Goal: Communication & Community: Answer question/provide support

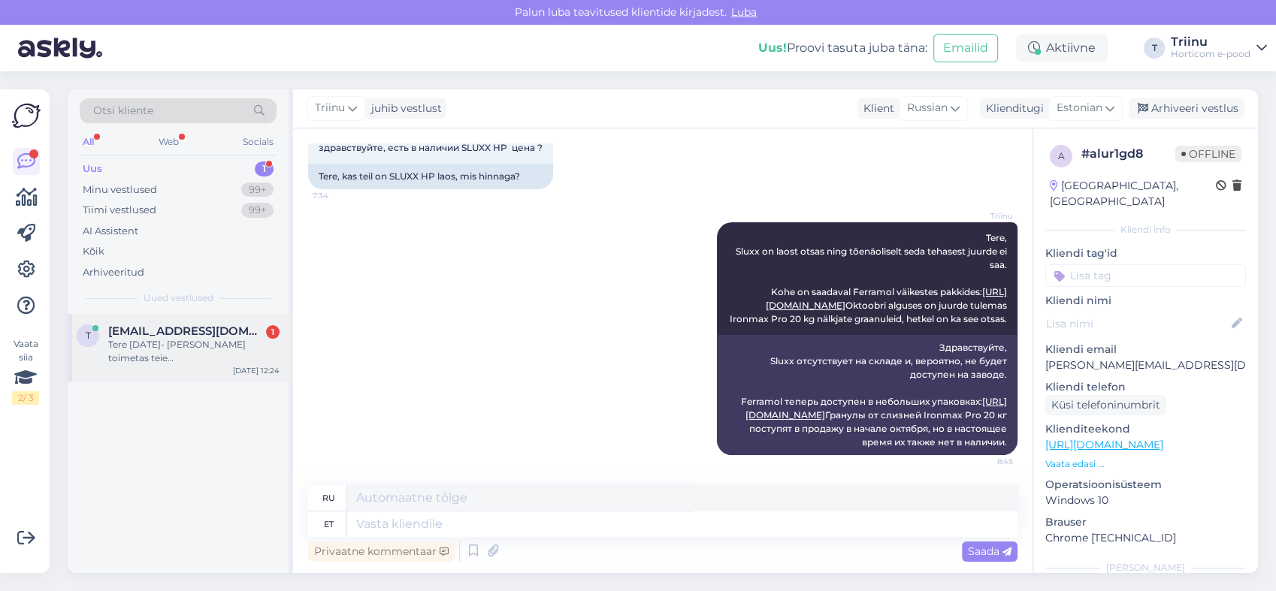
click at [211, 337] on span "[EMAIL_ADDRESS][DOMAIN_NAME]" at bounding box center [186, 332] width 156 height 14
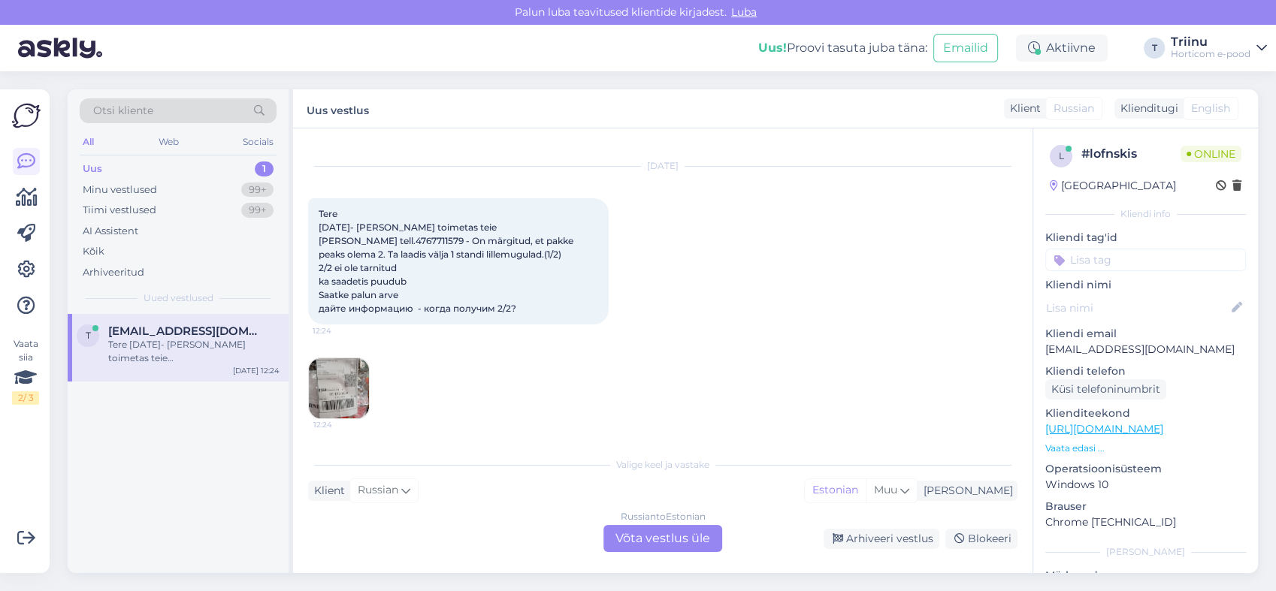
click at [648, 536] on div "Russian to Estonian Võta vestlus üle" at bounding box center [662, 538] width 119 height 27
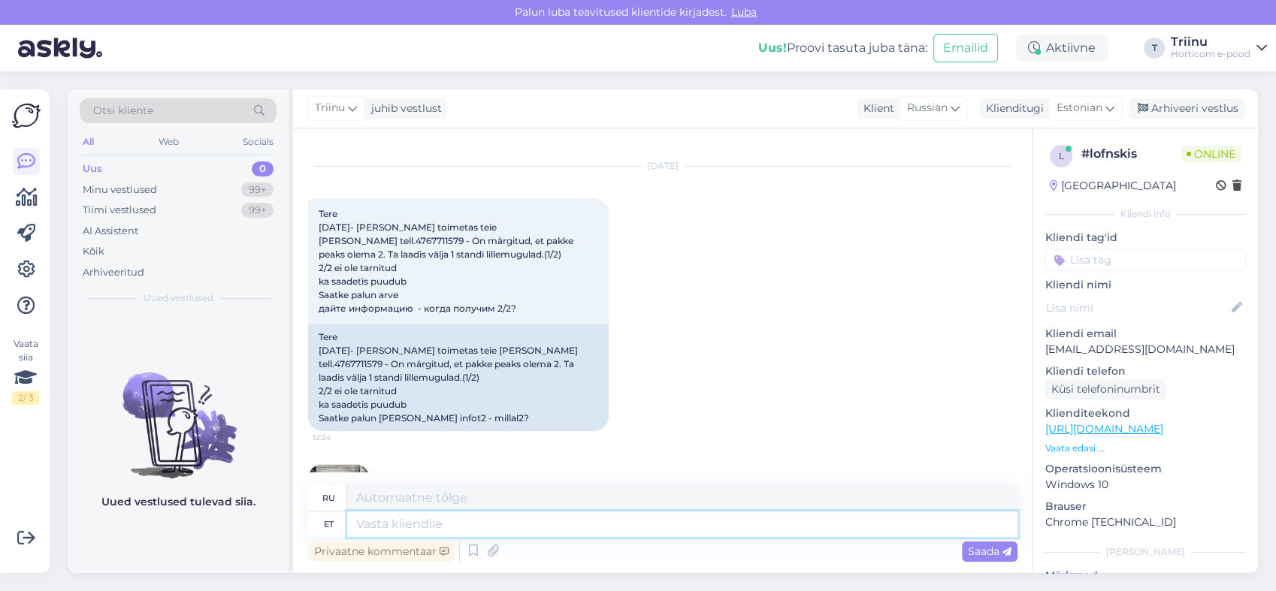
click at [433, 524] on textarea at bounding box center [682, 525] width 670 height 26
type textarea "Tere"
type textarea "Привет"
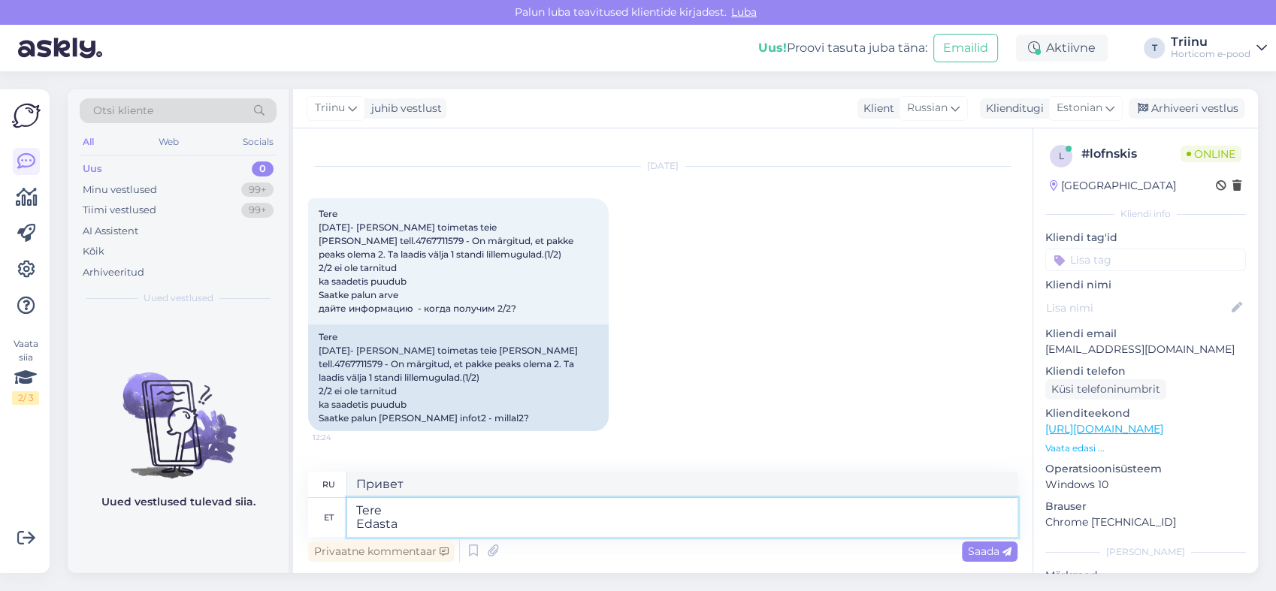
type textarea "[PERSON_NAME]"
type textarea "Привет Переслать"
type textarea "[PERSON_NAME] s"
type textarea "Здравствуйте Я пересылаю сообщение."
type textarea "[PERSON_NAME] s"
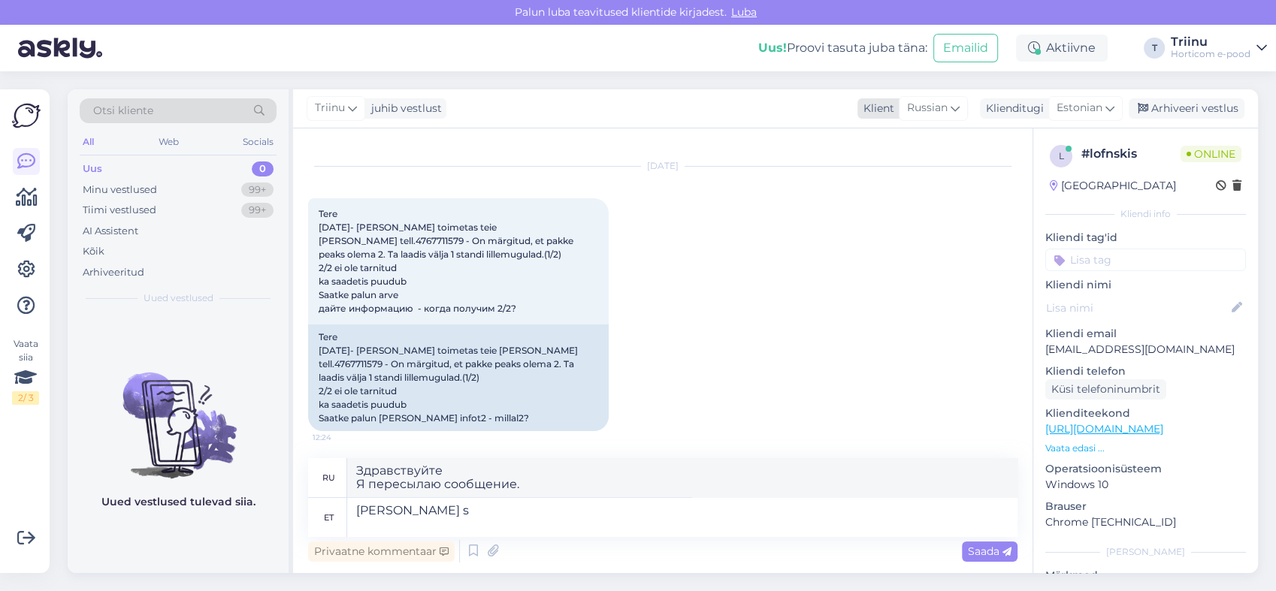
click at [960, 107] on icon at bounding box center [954, 108] width 9 height 17
type input "est"
click at [871, 179] on link "Estonian" at bounding box center [912, 175] width 165 height 24
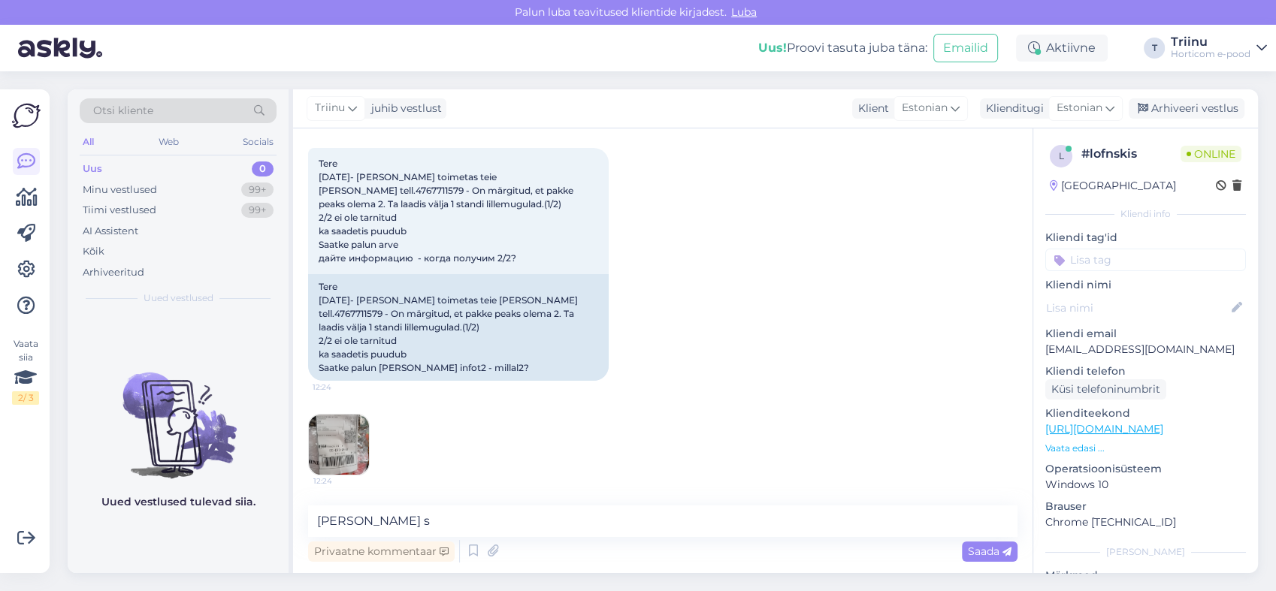
scroll to position [18, 0]
click at [391, 519] on textarea "[PERSON_NAME] s" at bounding box center [662, 522] width 709 height 32
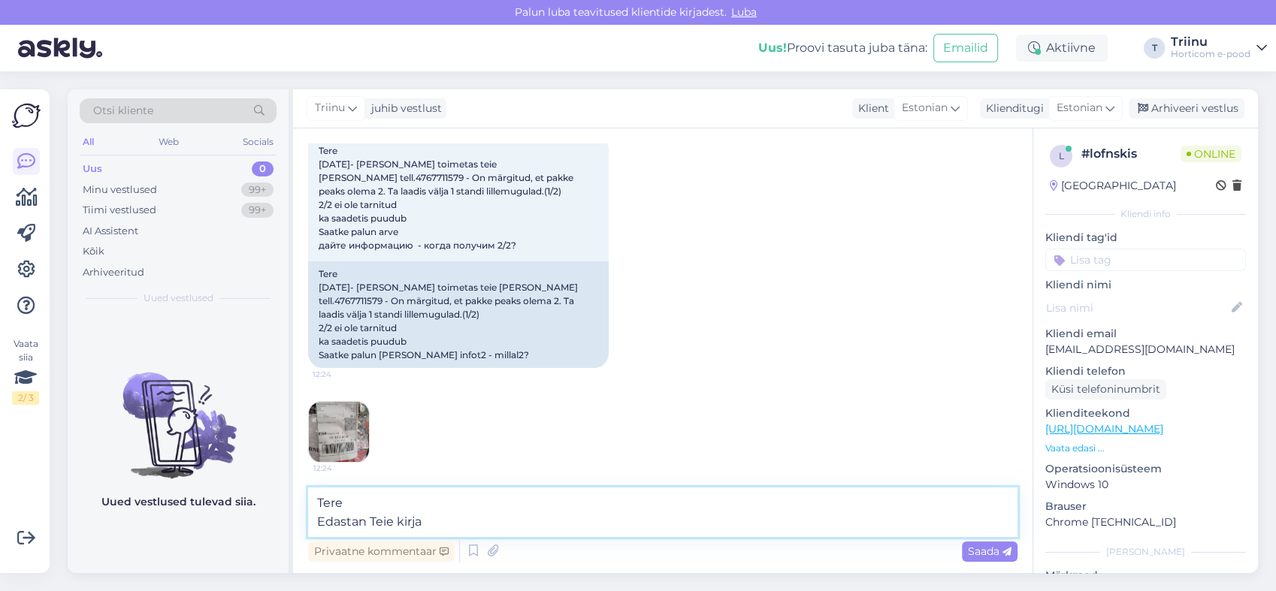
click at [446, 523] on textarea "Tere Edastan Teie kirja" at bounding box center [662, 513] width 709 height 50
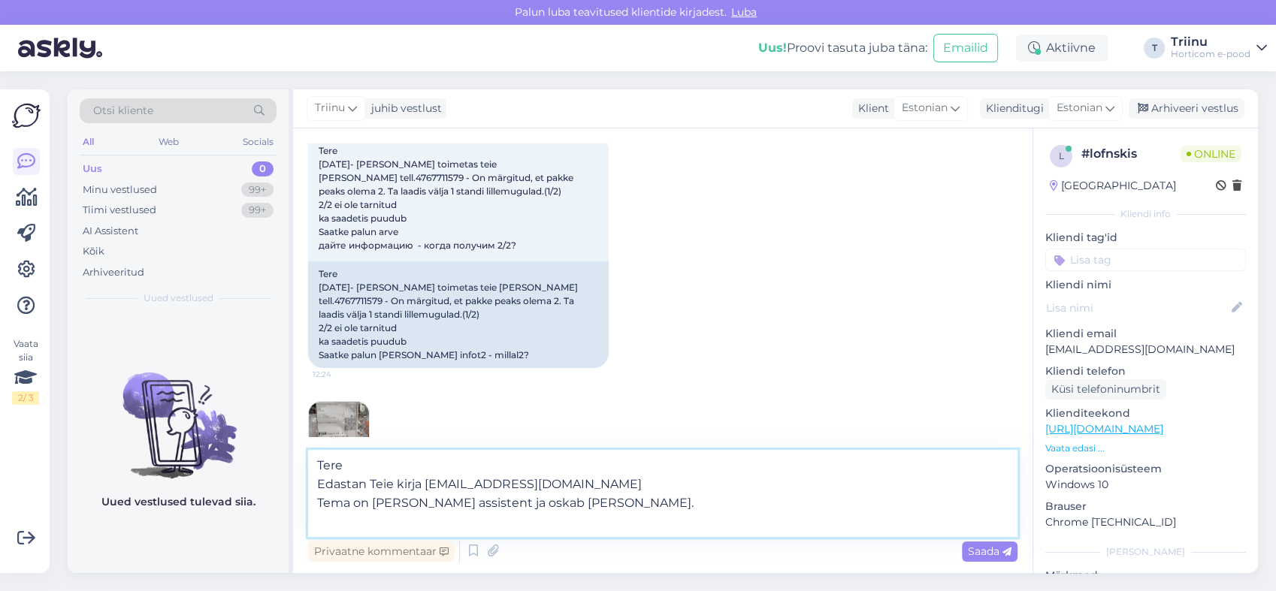
click at [319, 481] on textarea "Tere Edastan Teie kirja [EMAIL_ADDRESS][DOMAIN_NAME] Tema on [PERSON_NAME] assi…" at bounding box center [662, 493] width 709 height 87
type textarea "Tere Aitäh. Edastan Teie kirja [EMAIL_ADDRESS][DOMAIN_NAME] Tema on [PERSON_NAM…"
click at [984, 552] on span "Saada" at bounding box center [990, 552] width 44 height 14
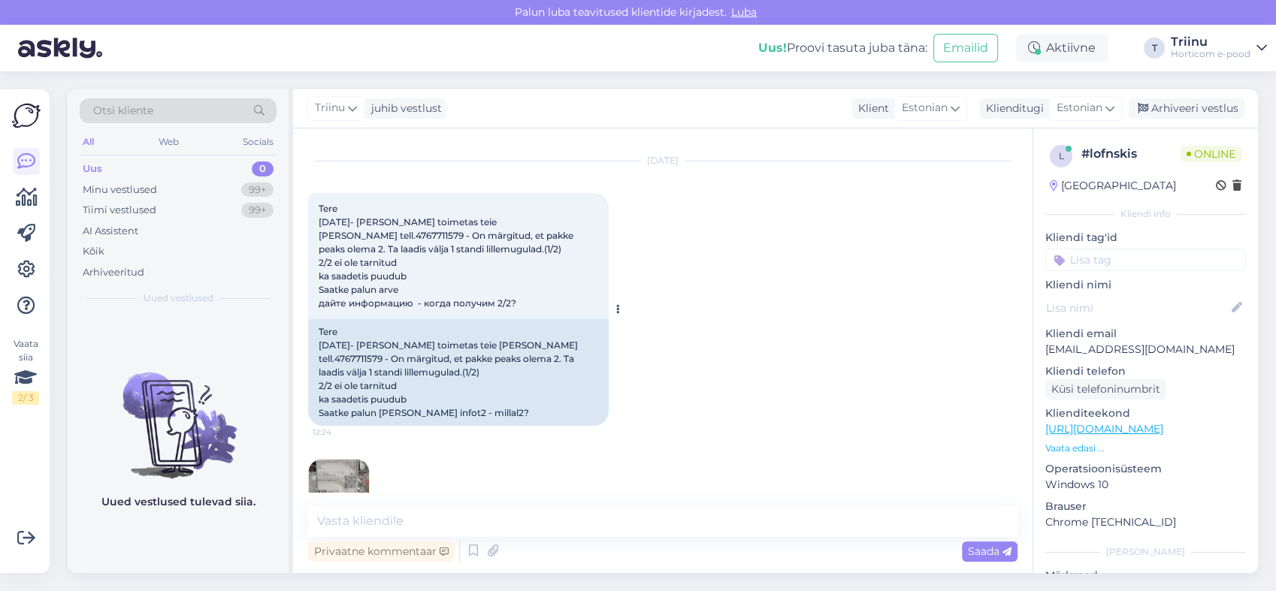
scroll to position [26, 0]
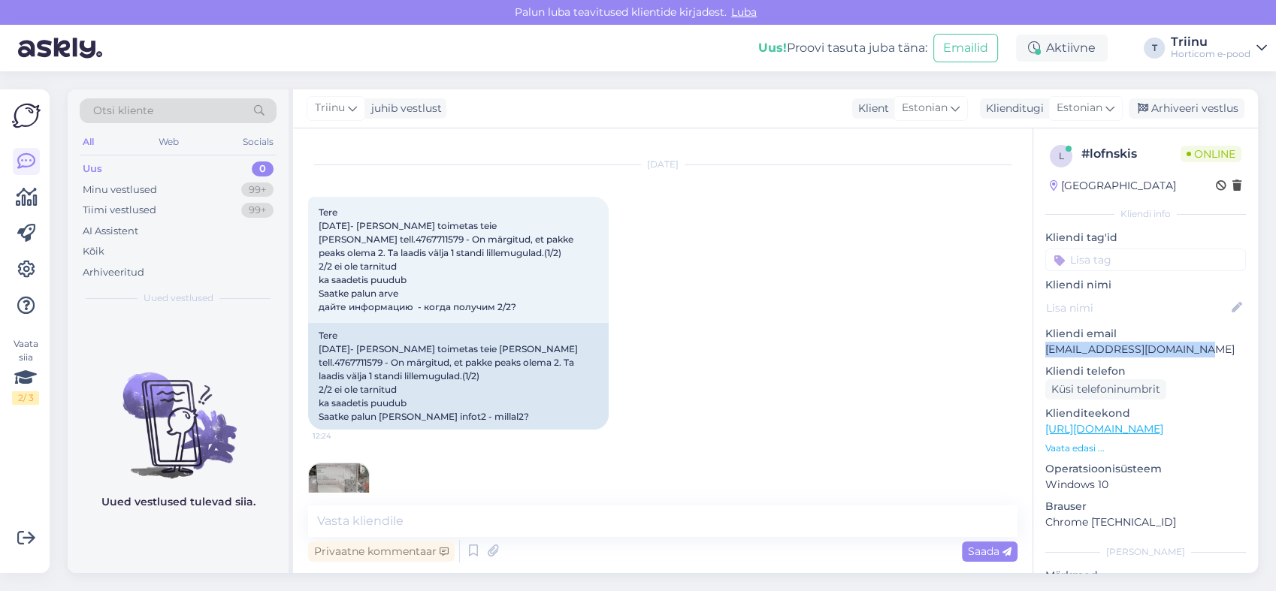
drag, startPoint x: 1202, startPoint y: 349, endPoint x: 1045, endPoint y: 355, distance: 157.2
click at [1045, 355] on p "[EMAIL_ADDRESS][DOMAIN_NAME]" at bounding box center [1145, 350] width 201 height 16
copy p "[EMAIL_ADDRESS][DOMAIN_NAME]"
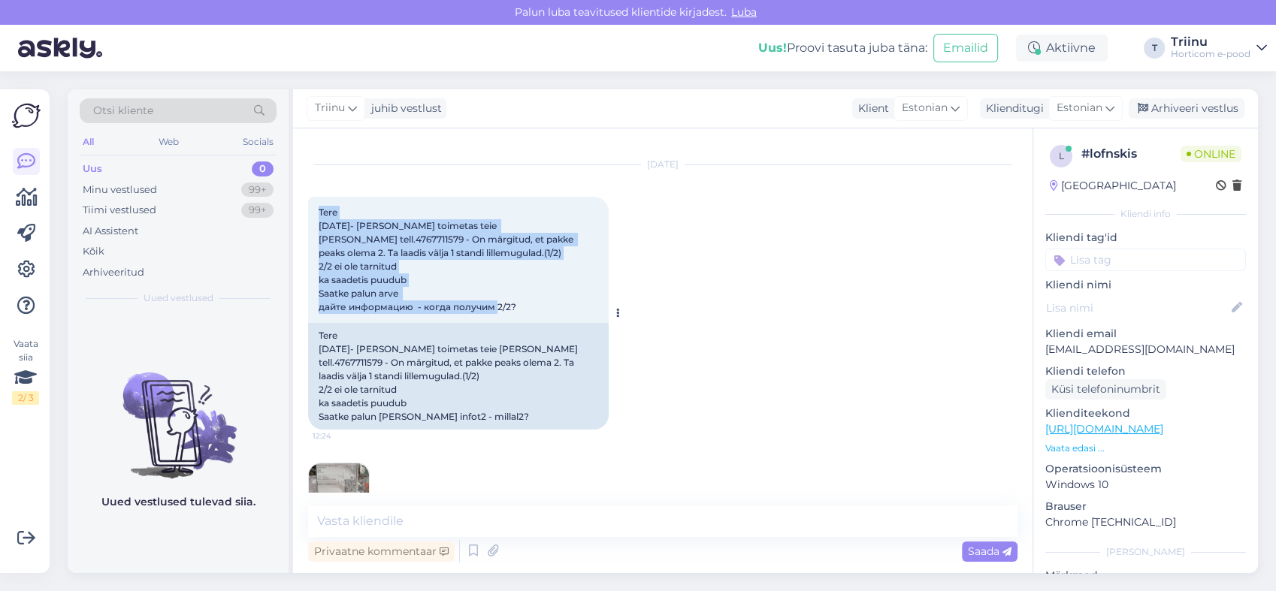
drag, startPoint x: 319, startPoint y: 210, endPoint x: 525, endPoint y: 307, distance: 227.6
click at [525, 307] on div "Tere [DATE]- [PERSON_NAME] toimetas teie [PERSON_NAME] tell.4767711579 - On mär…" at bounding box center [458, 260] width 301 height 126
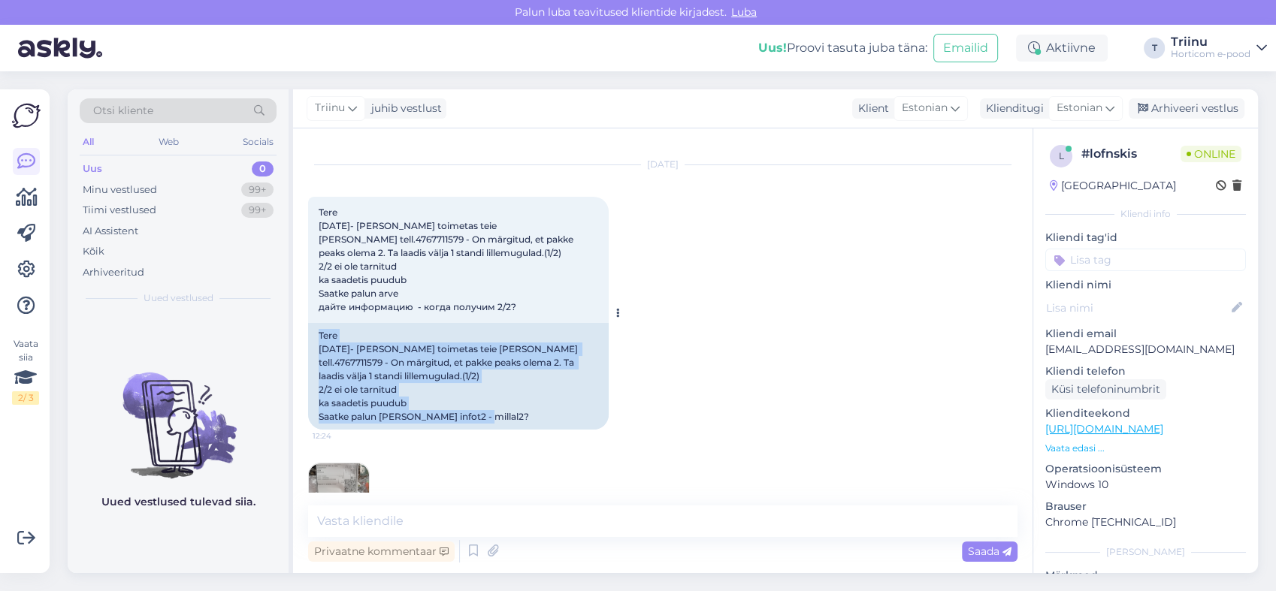
drag, startPoint x: 319, startPoint y: 332, endPoint x: 425, endPoint y: 430, distance: 144.7
click at [425, 430] on div "Tere [DATE]- [PERSON_NAME] toimetas teie [PERSON_NAME] tell.4767711579 - On mär…" at bounding box center [458, 376] width 301 height 107
copy div "Tere [DATE]- [PERSON_NAME] toimetas teie [PERSON_NAME] tell.4767711579 - On mär…"
drag, startPoint x: 717, startPoint y: 443, endPoint x: 688, endPoint y: 413, distance: 41.5
click at [717, 443] on div "[DATE] Tere [DATE]- [PERSON_NAME] toimetas teie [PERSON_NAME] tell.4767711579 -…" at bounding box center [662, 345] width 709 height 392
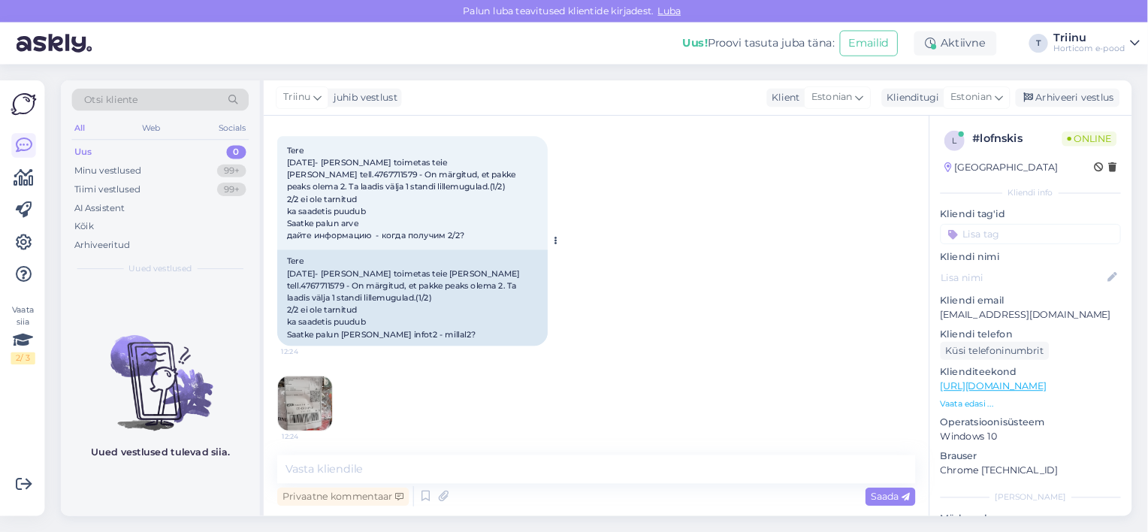
scroll to position [110, 0]
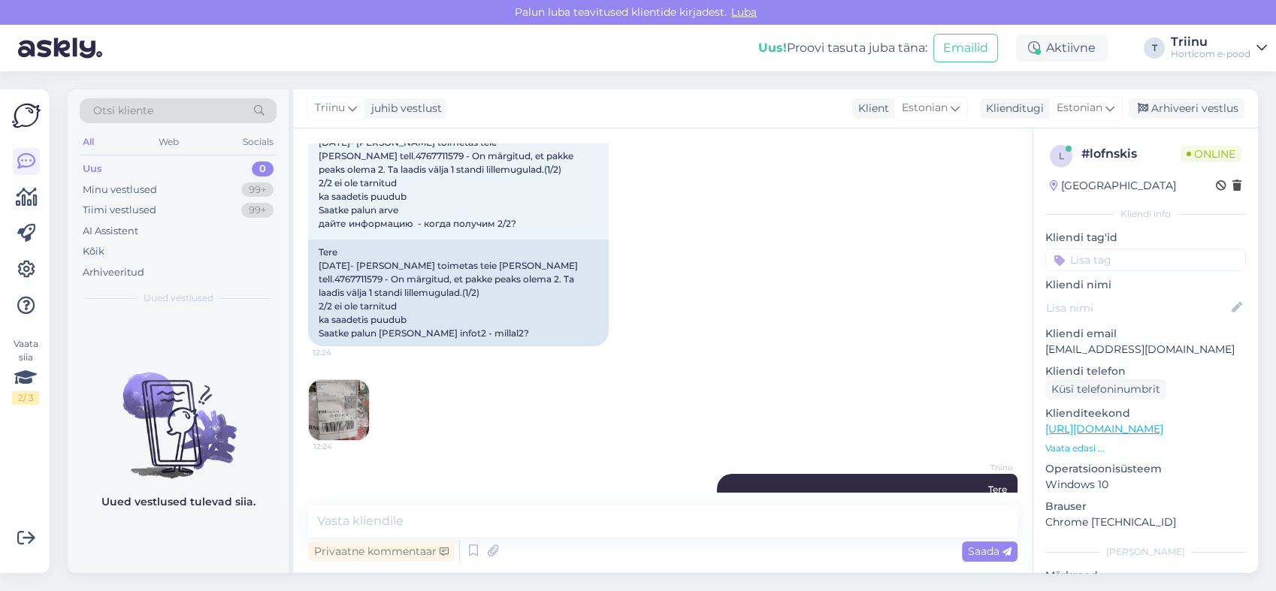
click at [334, 413] on img at bounding box center [339, 410] width 60 height 60
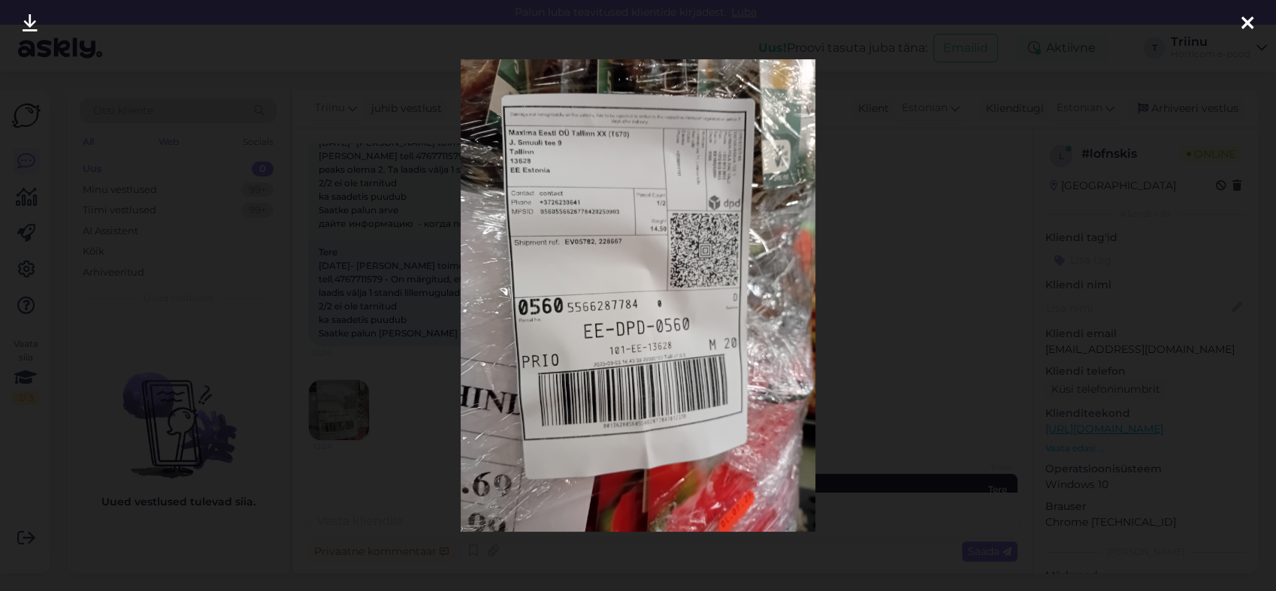
click at [1110, 266] on div at bounding box center [638, 295] width 1276 height 591
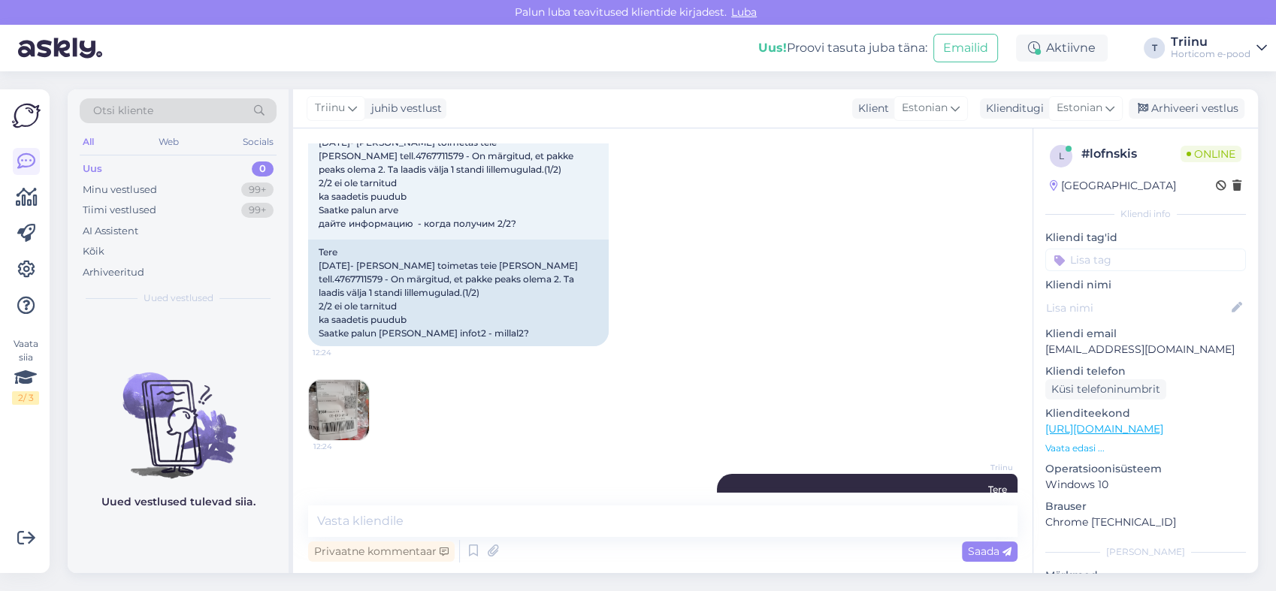
click at [333, 407] on img at bounding box center [339, 410] width 60 height 60
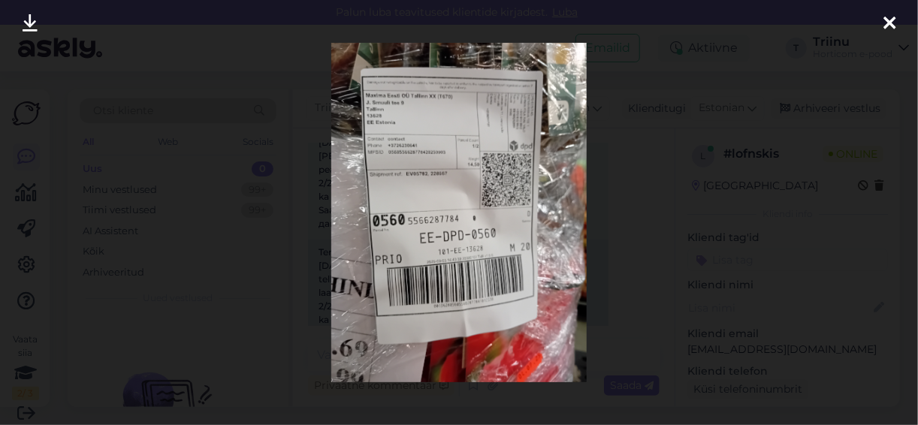
scroll to position [109, 0]
click at [884, 23] on icon at bounding box center [890, 24] width 12 height 20
